Goal: Information Seeking & Learning: Learn about a topic

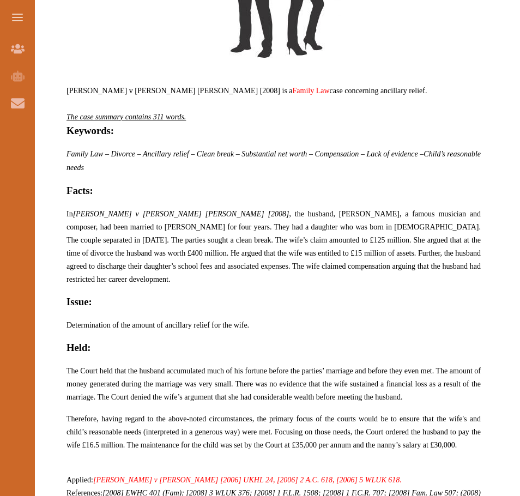
scroll to position [599, 0]
